Goal: Information Seeking & Learning: Learn about a topic

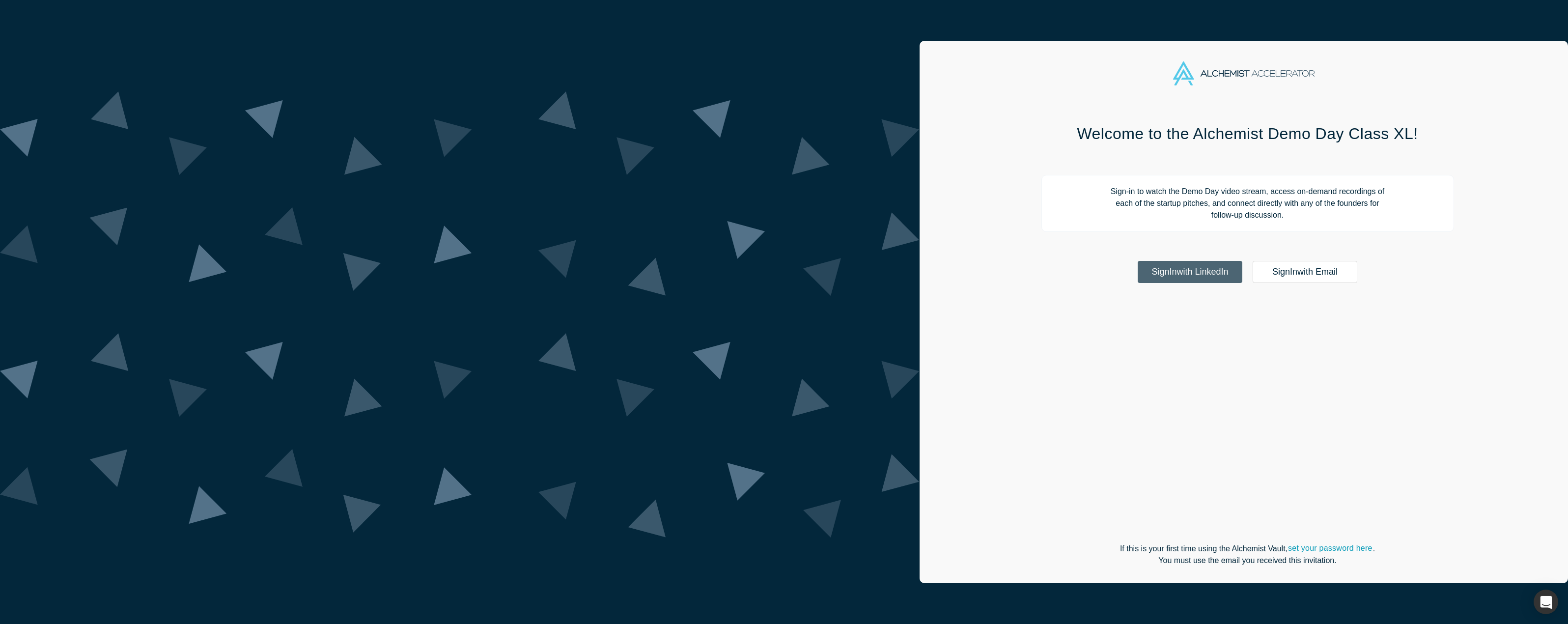
click at [1138, 281] on link "Sign In with LinkedIn" at bounding box center [1190, 272] width 104 height 22
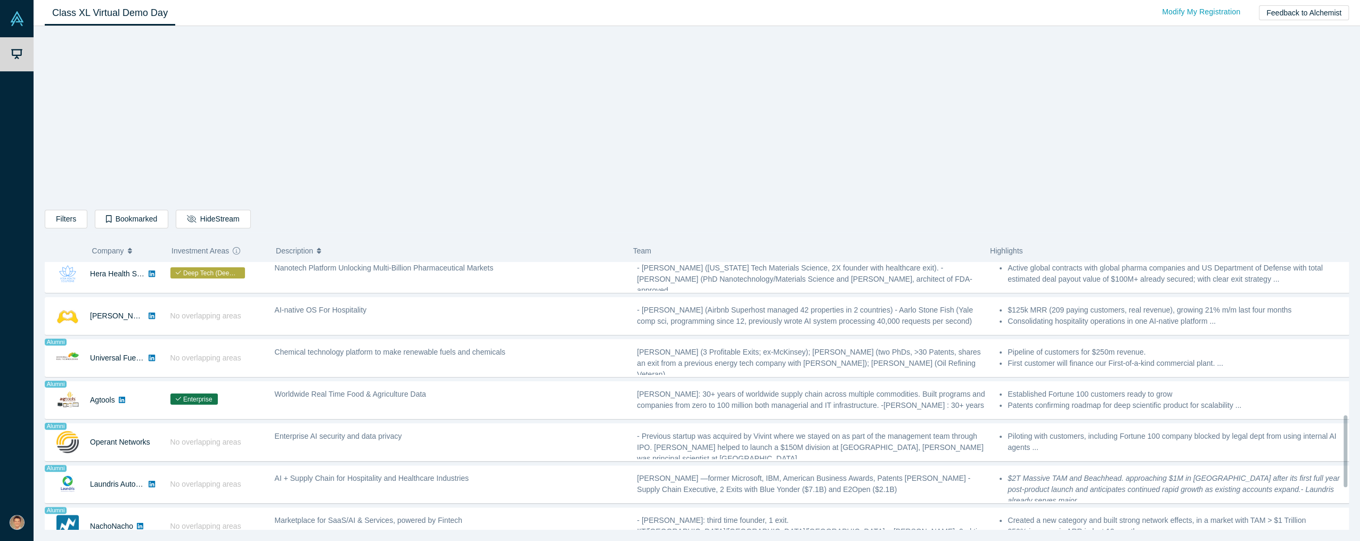
scroll to position [596, 0]
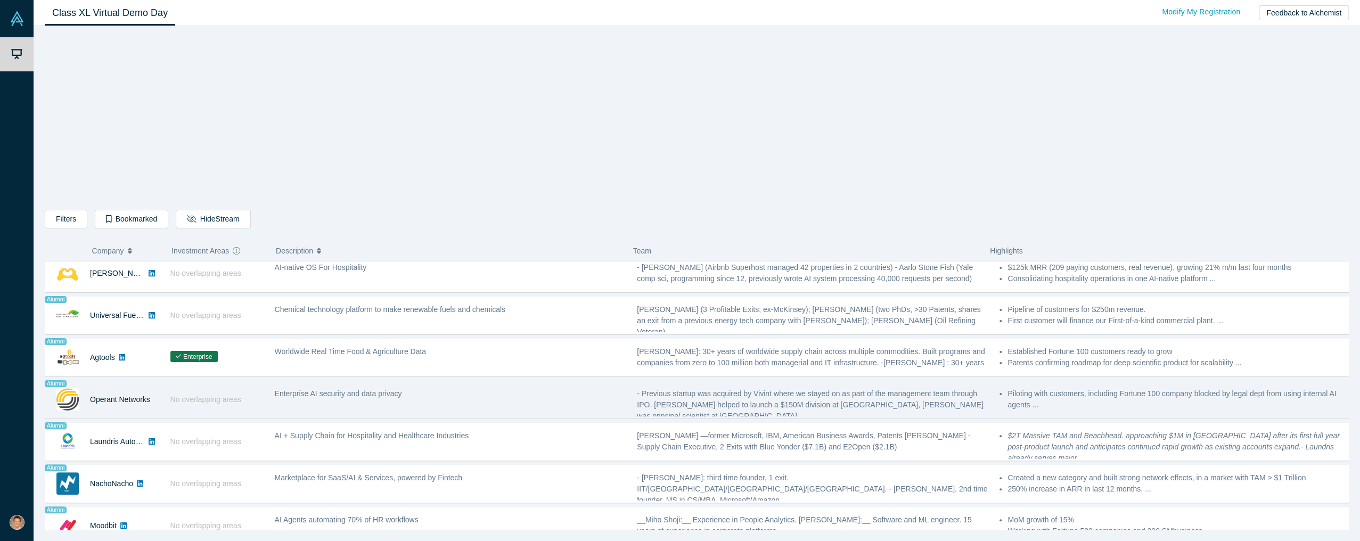
click at [384, 390] on span "Enterprise AI security and data privacy" at bounding box center [338, 393] width 127 height 9
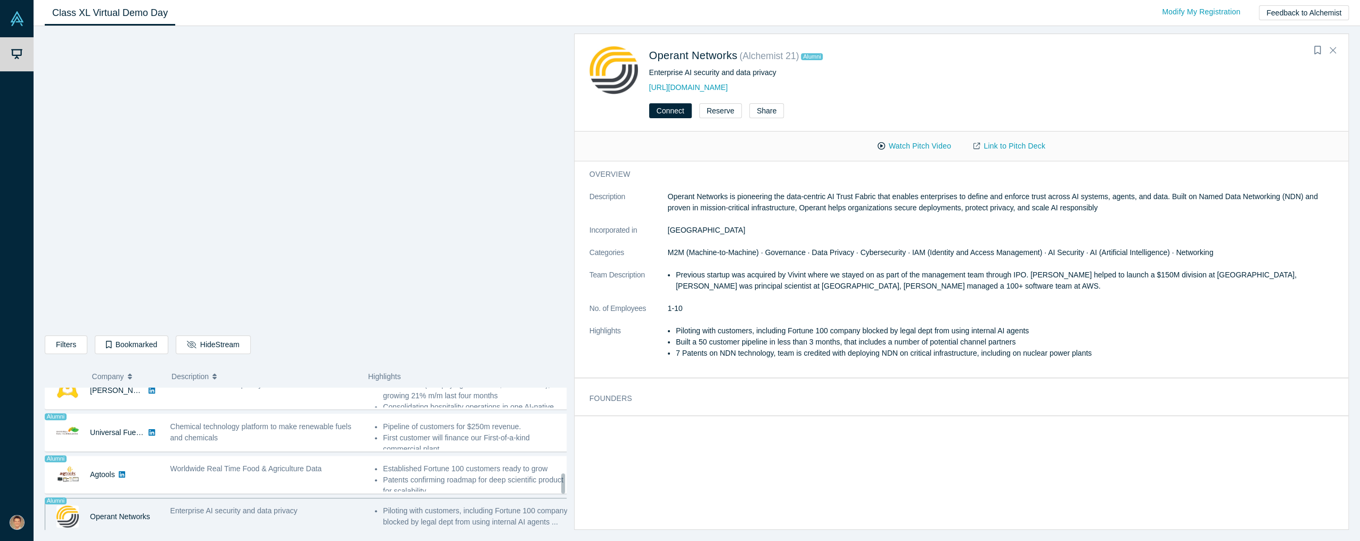
scroll to position [2, 0]
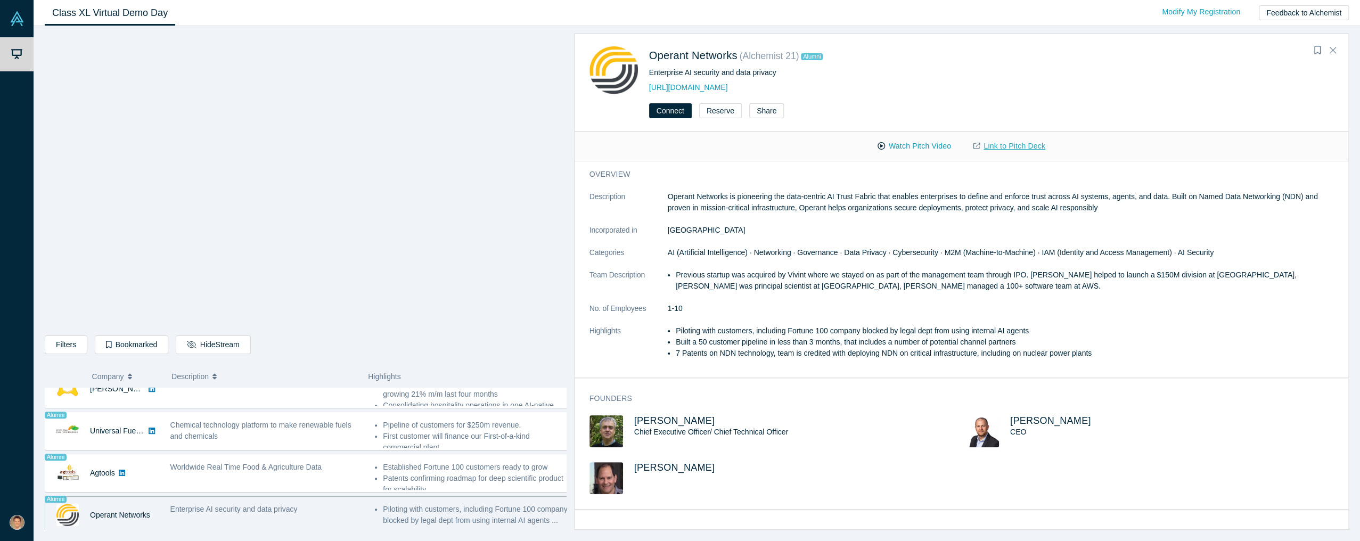
click at [1037, 147] on link "Link to Pitch Deck" at bounding box center [1009, 146] width 94 height 19
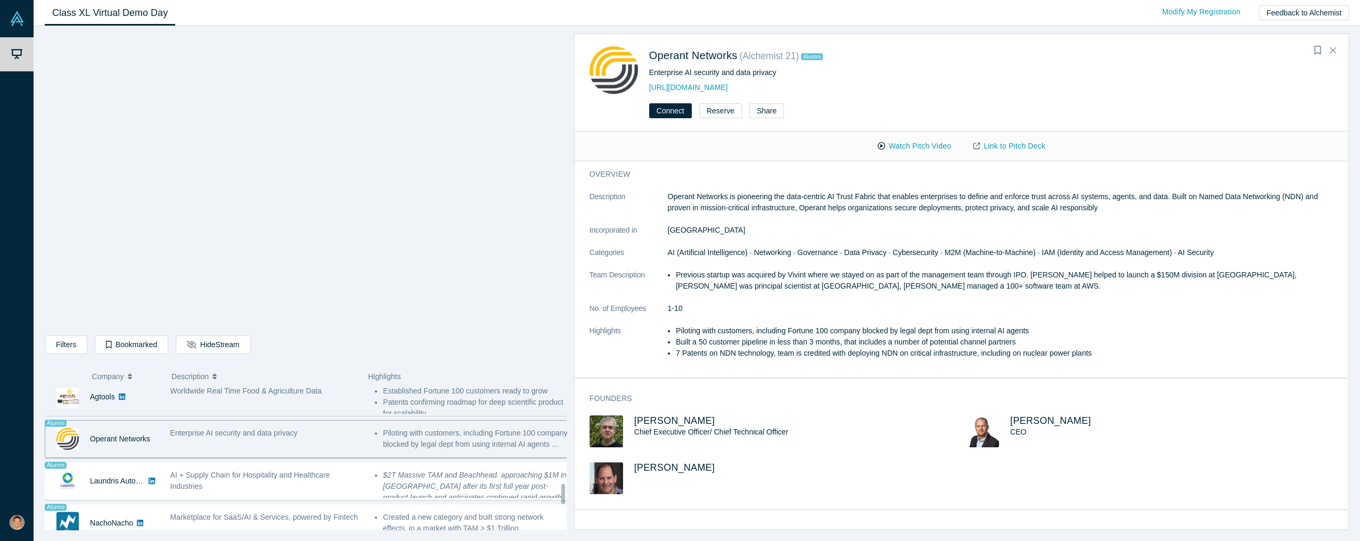
scroll to position [690, 0]
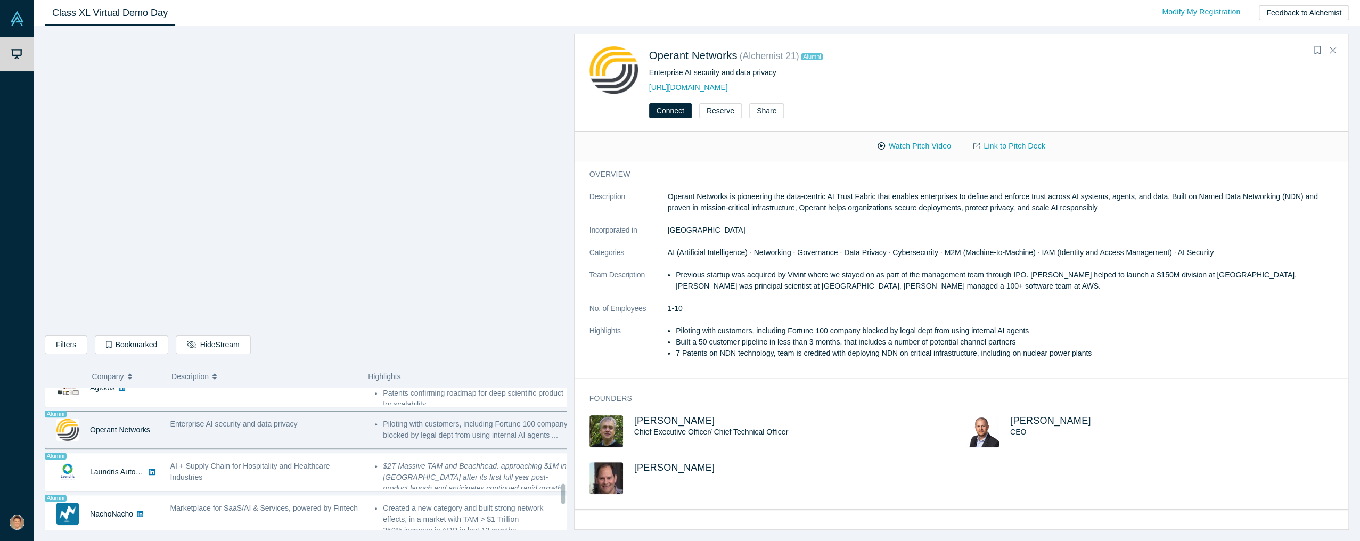
click at [280, 355] on div "Filters AI Artificial Intelligence B2B SaaS AI (Artificial Intelligence) Data A…" at bounding box center [306, 346] width 522 height 22
click at [1333, 48] on icon "Close" at bounding box center [1332, 50] width 6 height 10
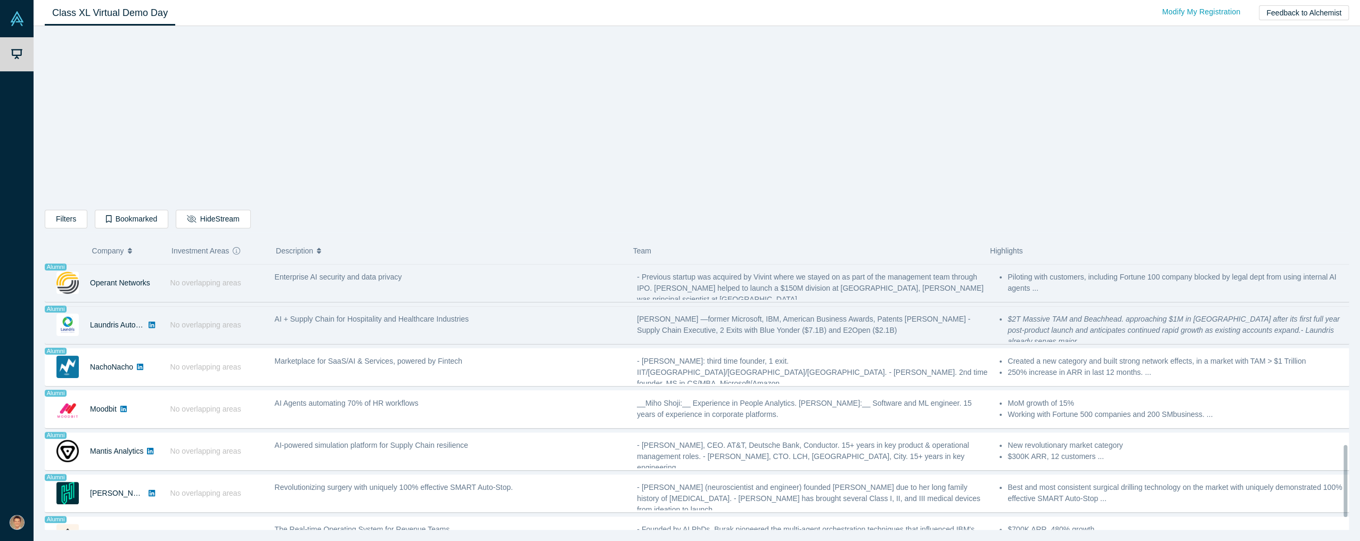
scroll to position [734, 0]
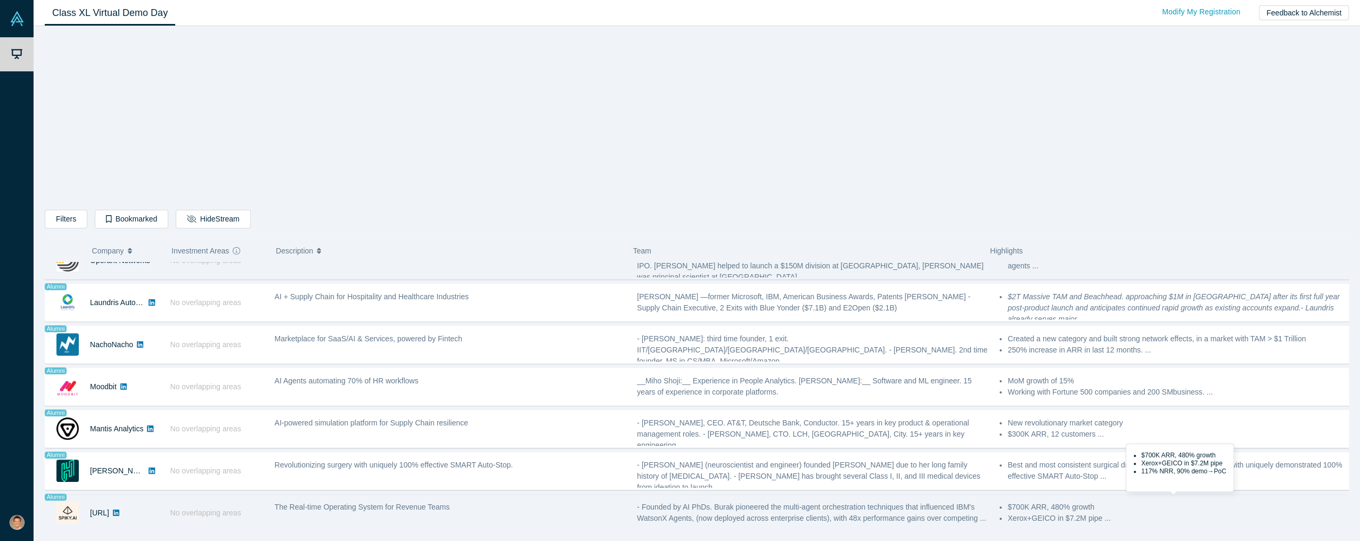
click at [1043, 513] on li "Xerox+GEICO in $7.2M pipe ..." at bounding box center [1178, 518] width 343 height 11
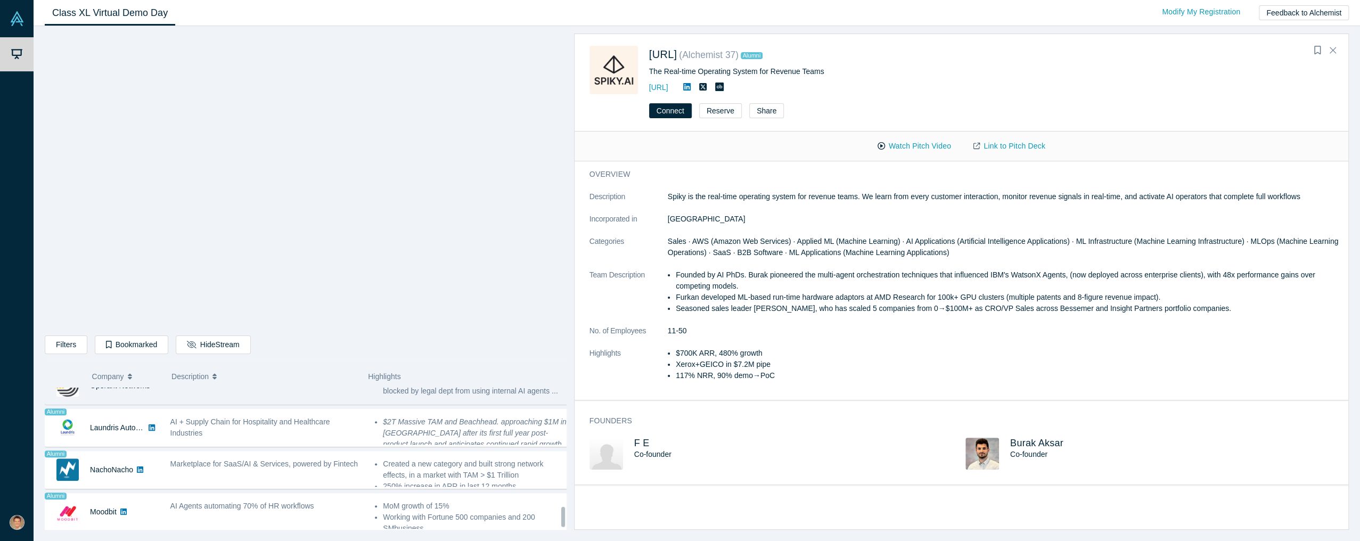
scroll to position [856, 0]
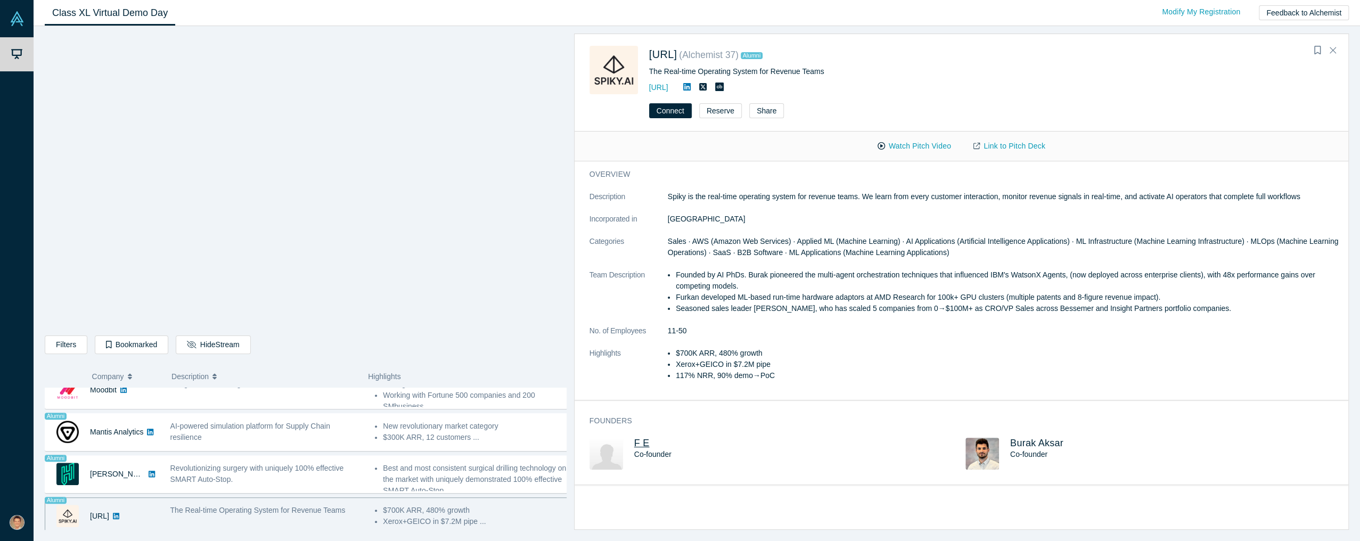
click at [638, 441] on span "F E" at bounding box center [641, 443] width 15 height 11
click at [1018, 443] on span "Burak Aksar" at bounding box center [1036, 443] width 53 height 11
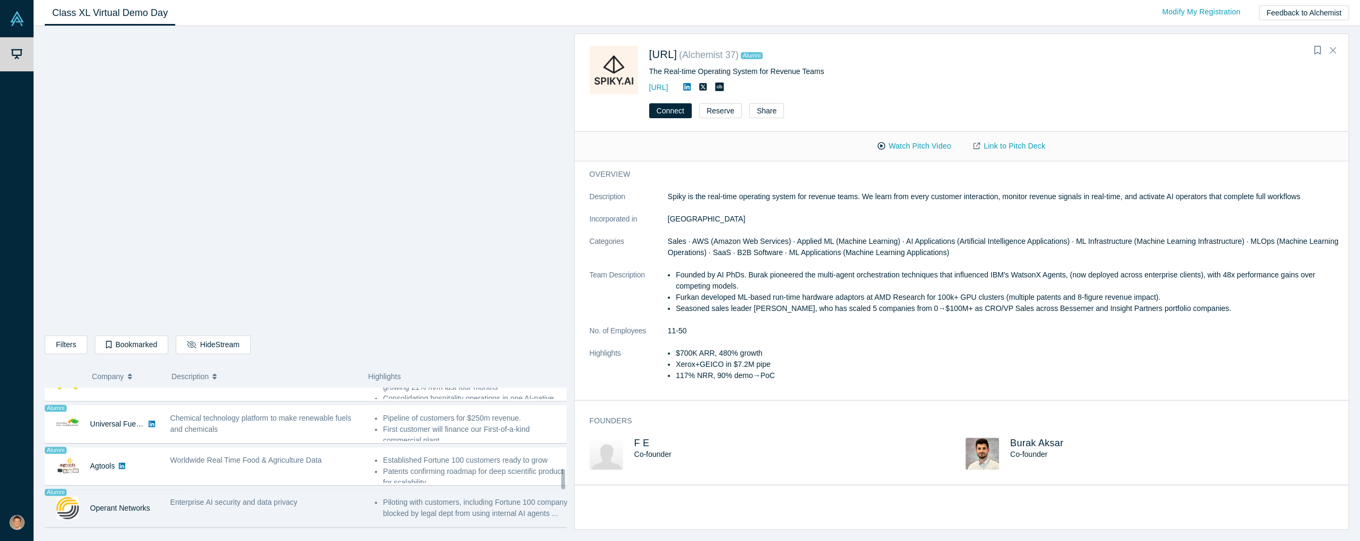
scroll to position [519, 0]
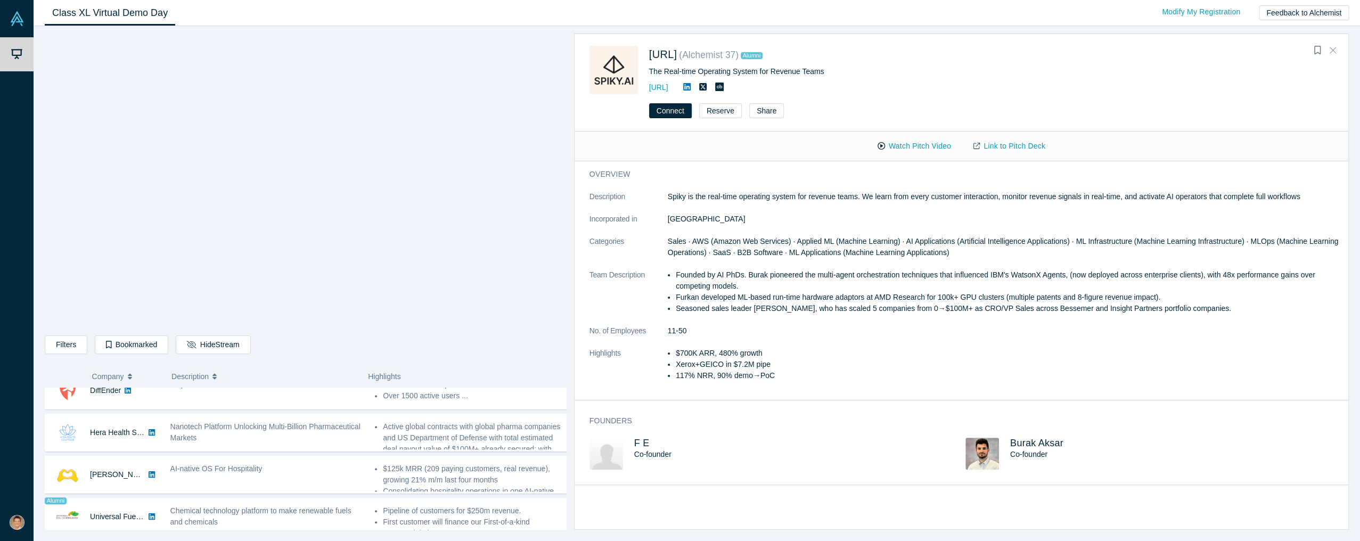
click at [1332, 48] on icon "Close" at bounding box center [1332, 50] width 6 height 10
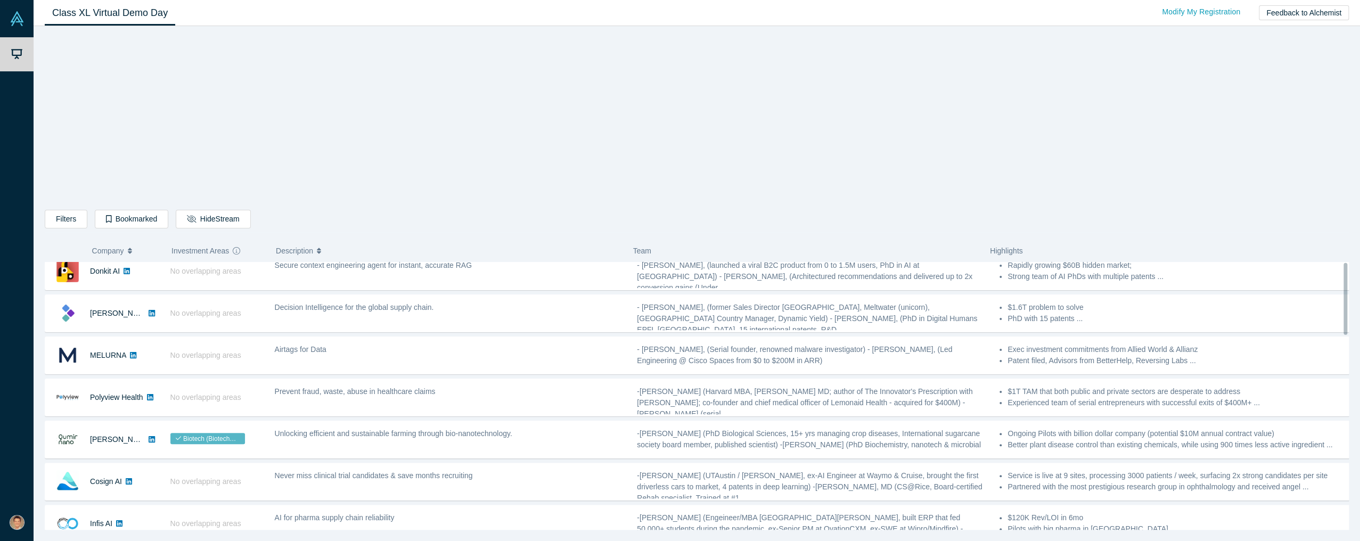
scroll to position [0, 0]
